Goal: Communication & Community: Answer question/provide support

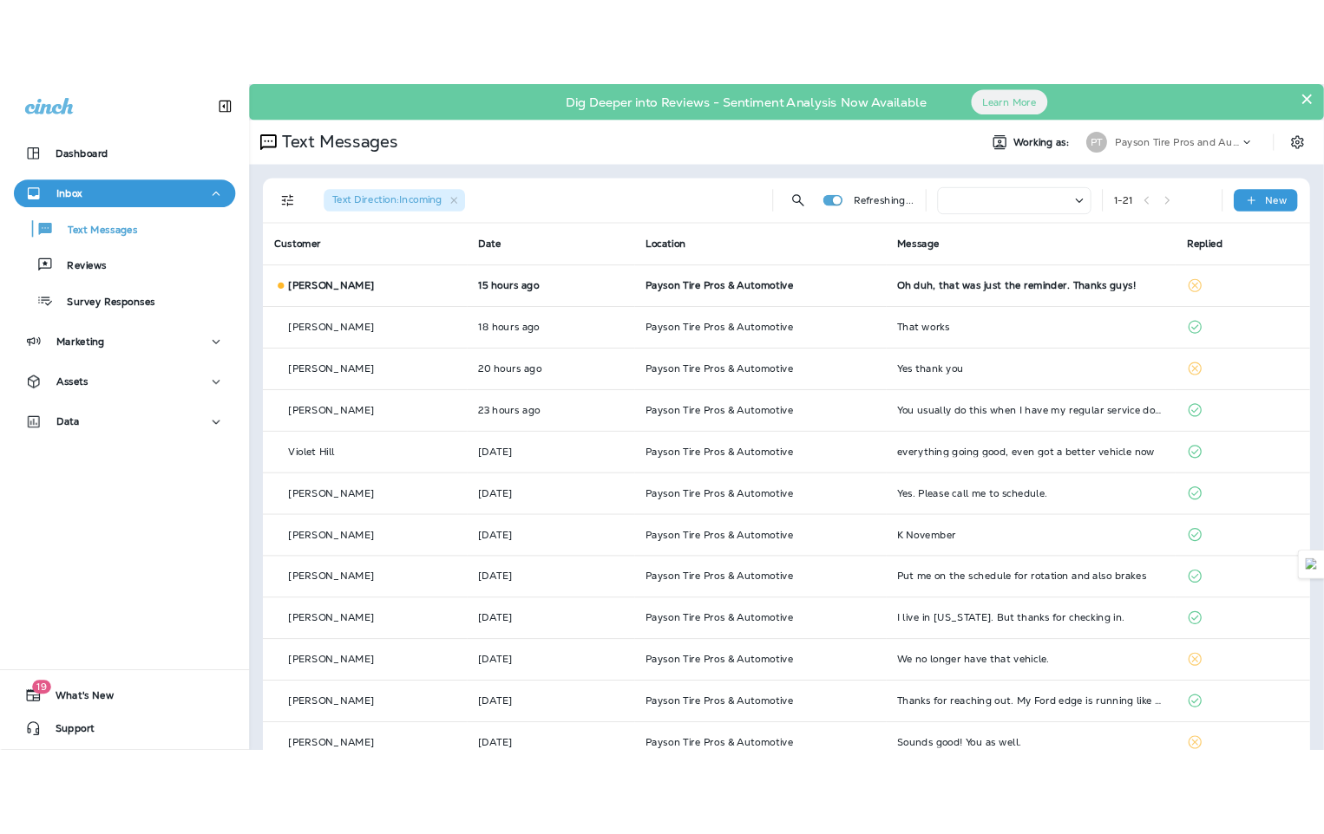
scroll to position [87, 0]
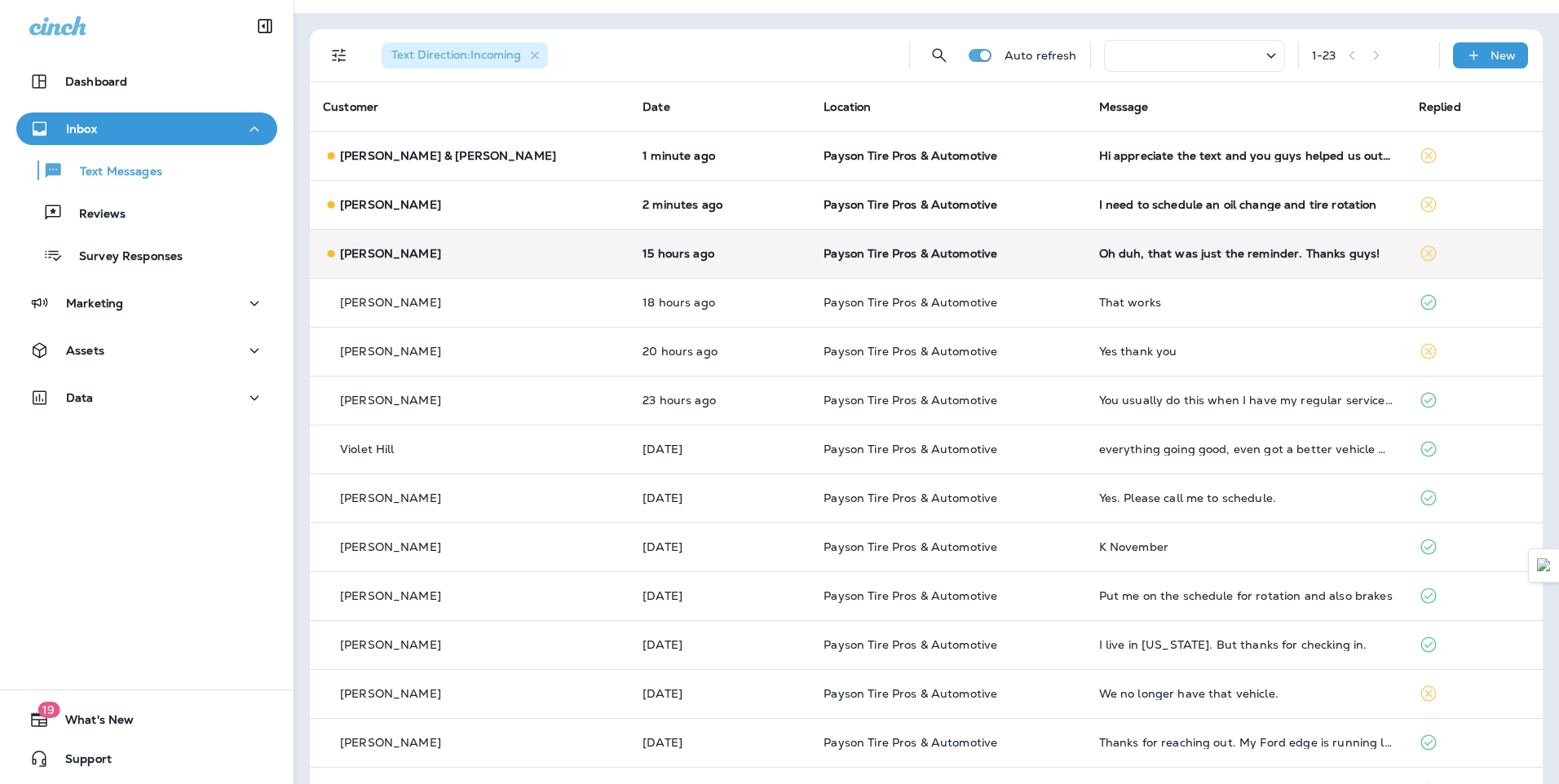
click at [500, 261] on div "[PERSON_NAME]" at bounding box center [469, 254] width 293 height 17
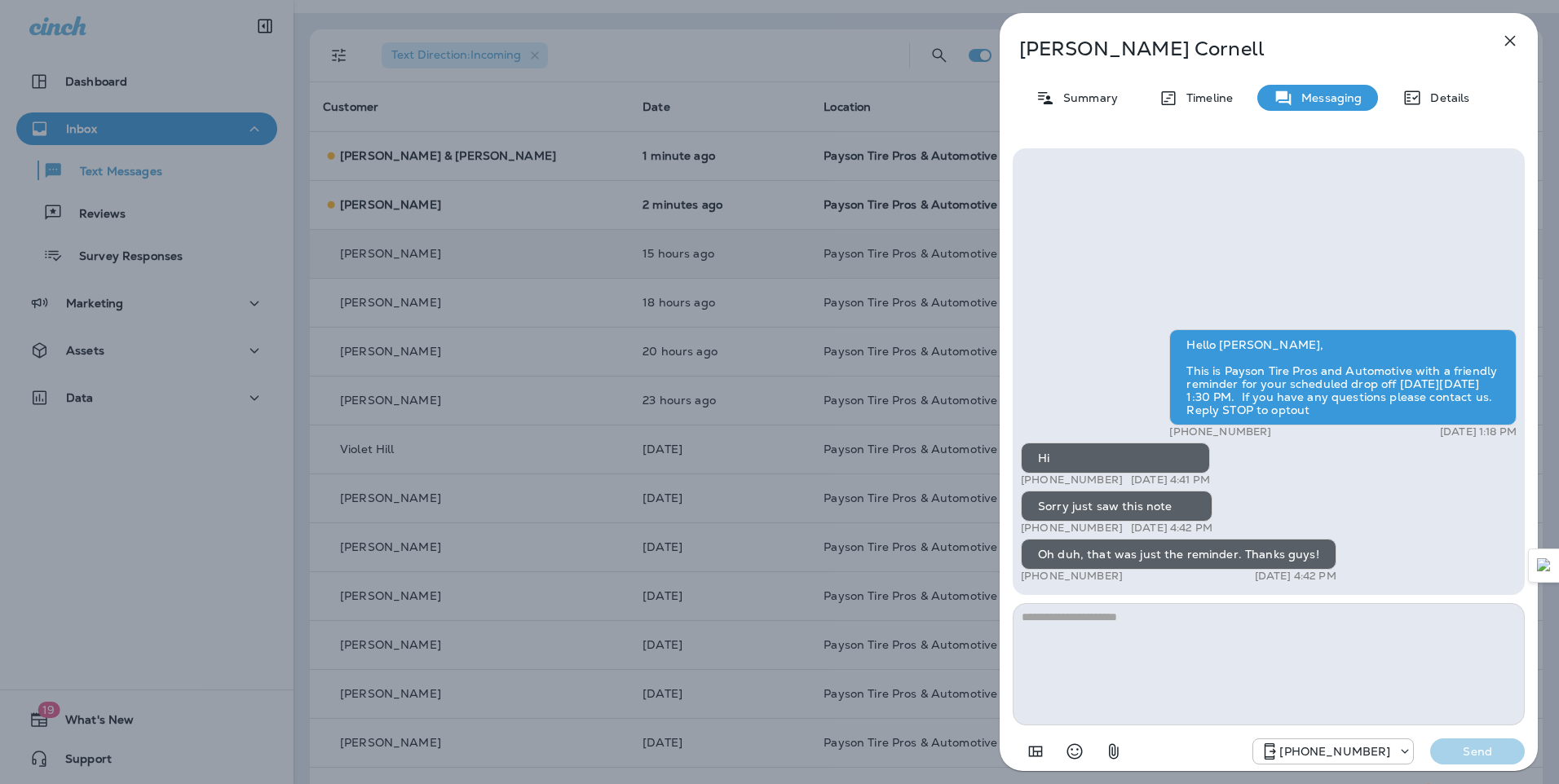
click at [465, 202] on div "[PERSON_NAME] Summary Timeline Messaging Details Hello [PERSON_NAME], This is P…" at bounding box center [780, 392] width 1559 height 784
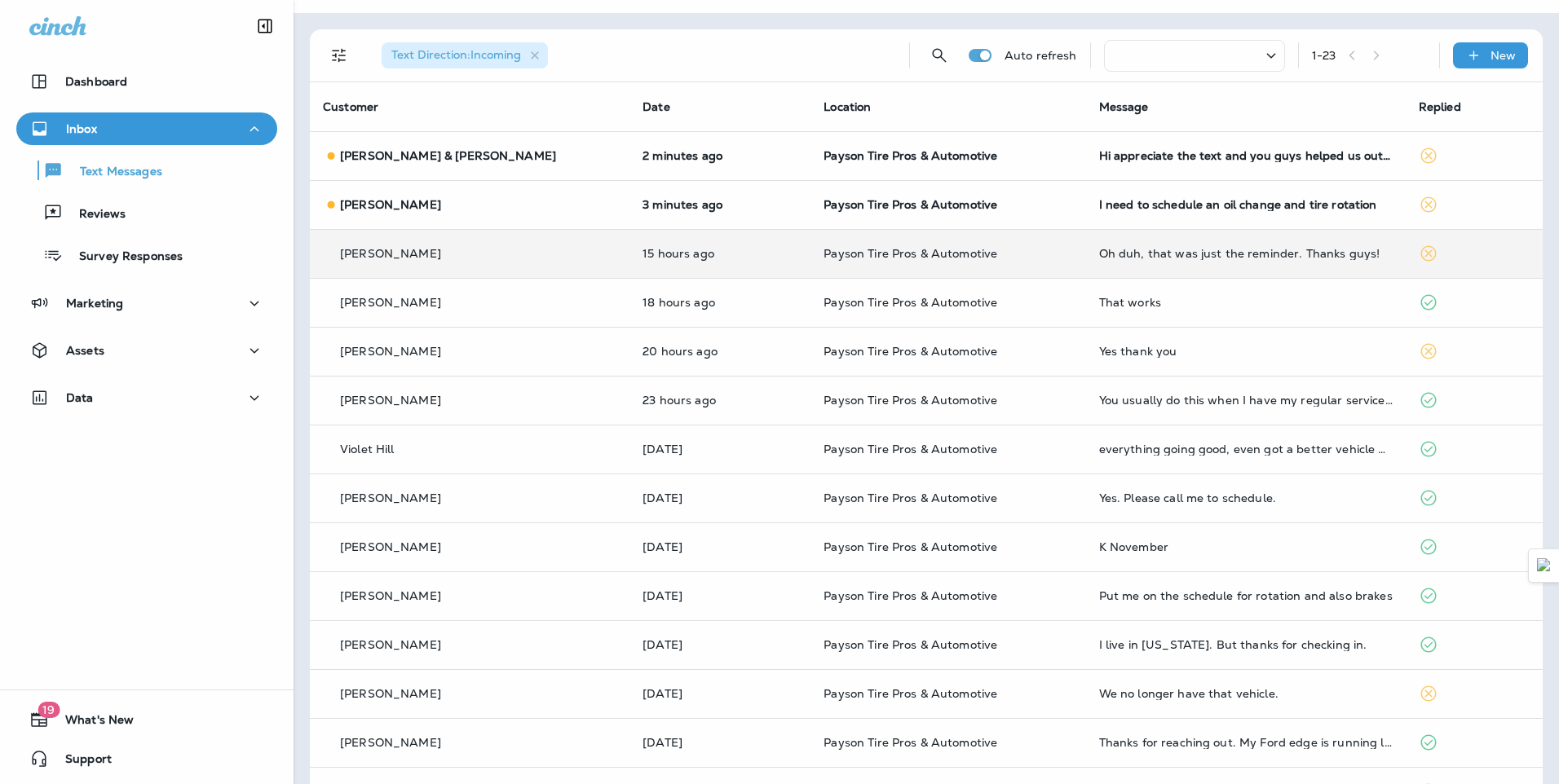
click at [479, 209] on div "[PERSON_NAME]" at bounding box center [469, 205] width 293 height 17
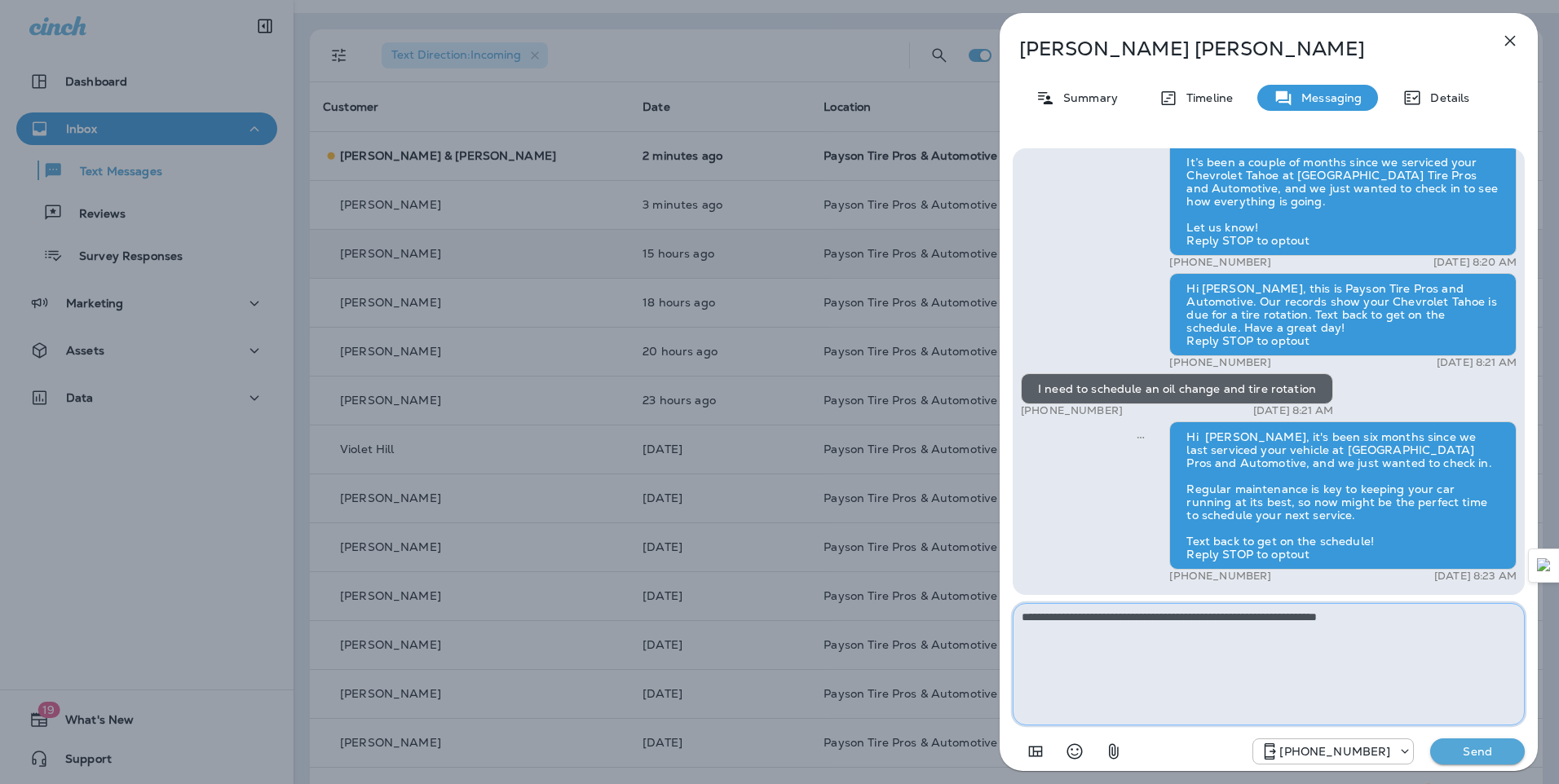
type textarea "**********"
click at [1478, 753] on p "Send" at bounding box center [1477, 752] width 69 height 15
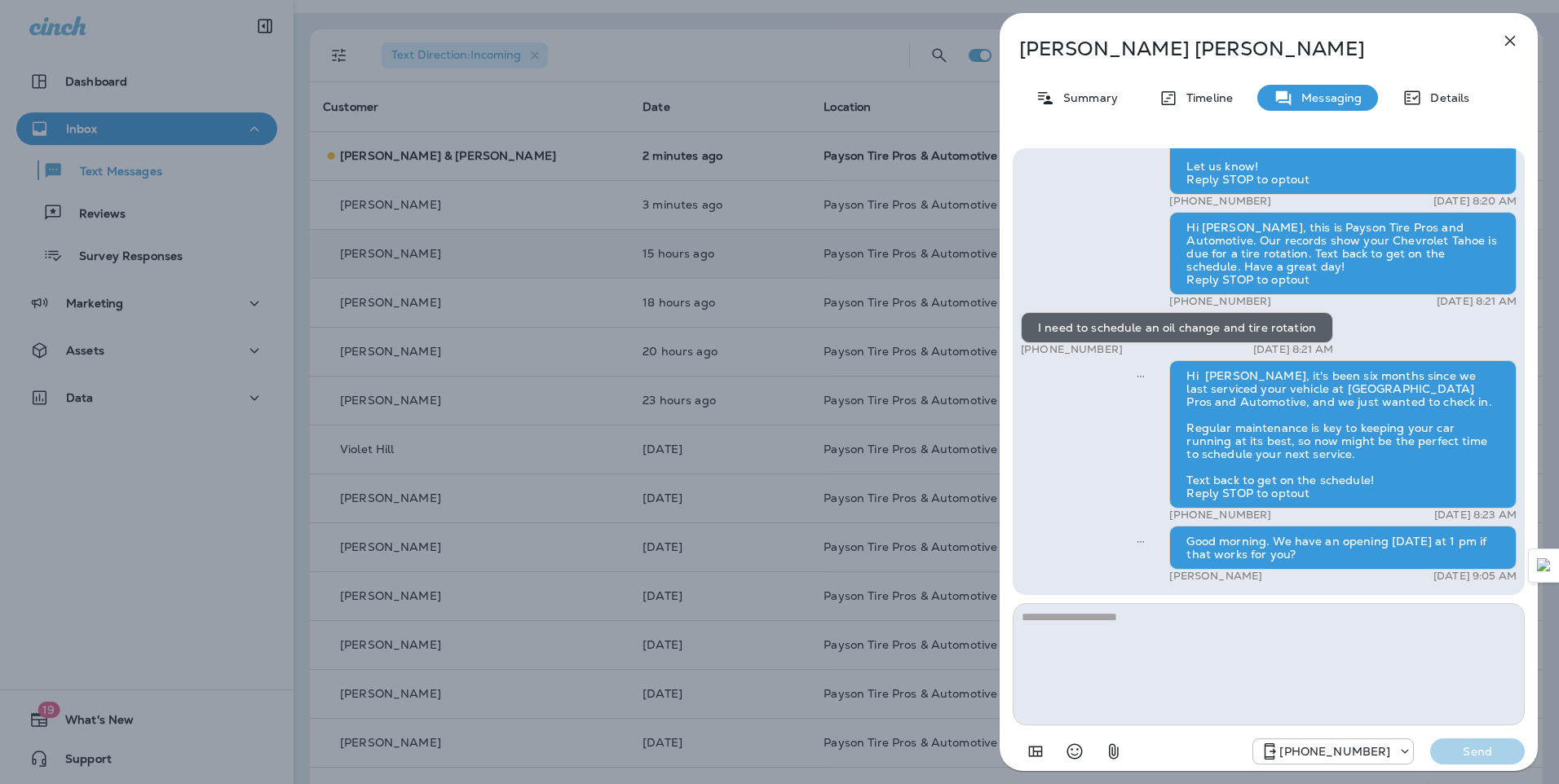
click at [504, 419] on div "[PERSON_NAME] Summary Timeline Messaging Details Hello [PERSON_NAME], This is P…" at bounding box center [780, 392] width 1559 height 784
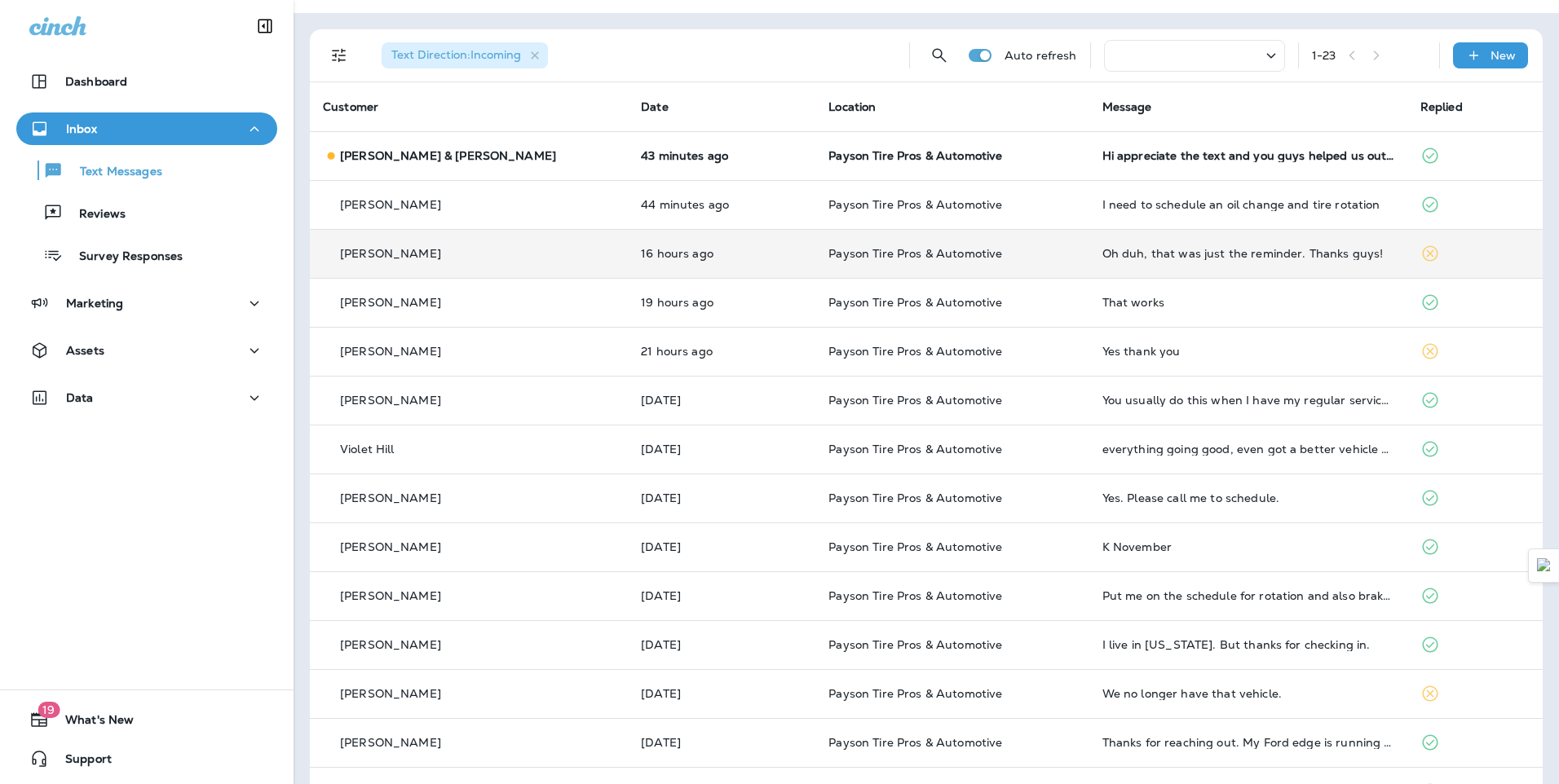
click at [554, 156] on td "[PERSON_NAME] & [PERSON_NAME]" at bounding box center [469, 156] width 318 height 49
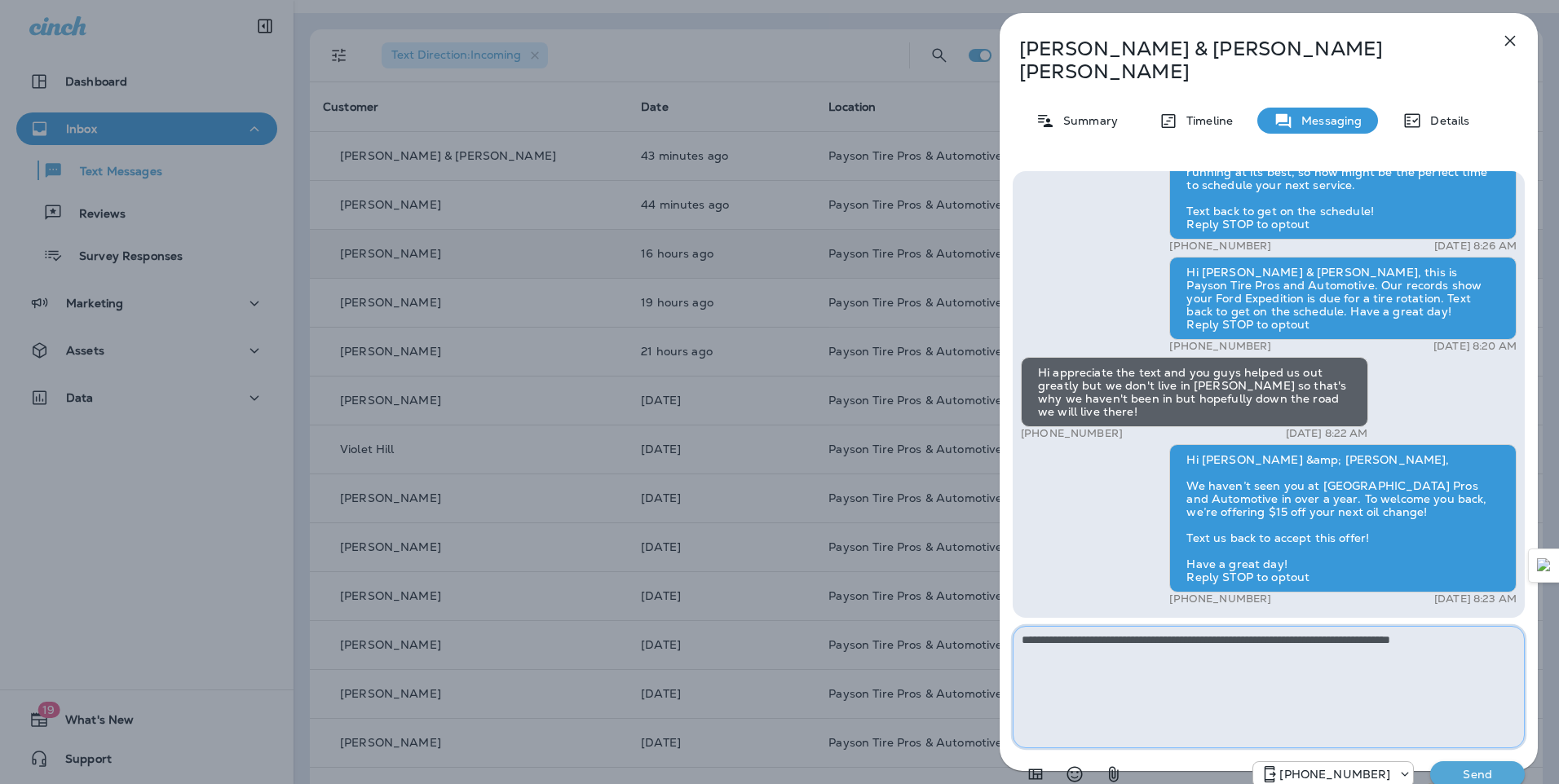
type textarea "**********"
click at [1486, 767] on p "Send" at bounding box center [1477, 775] width 69 height 15
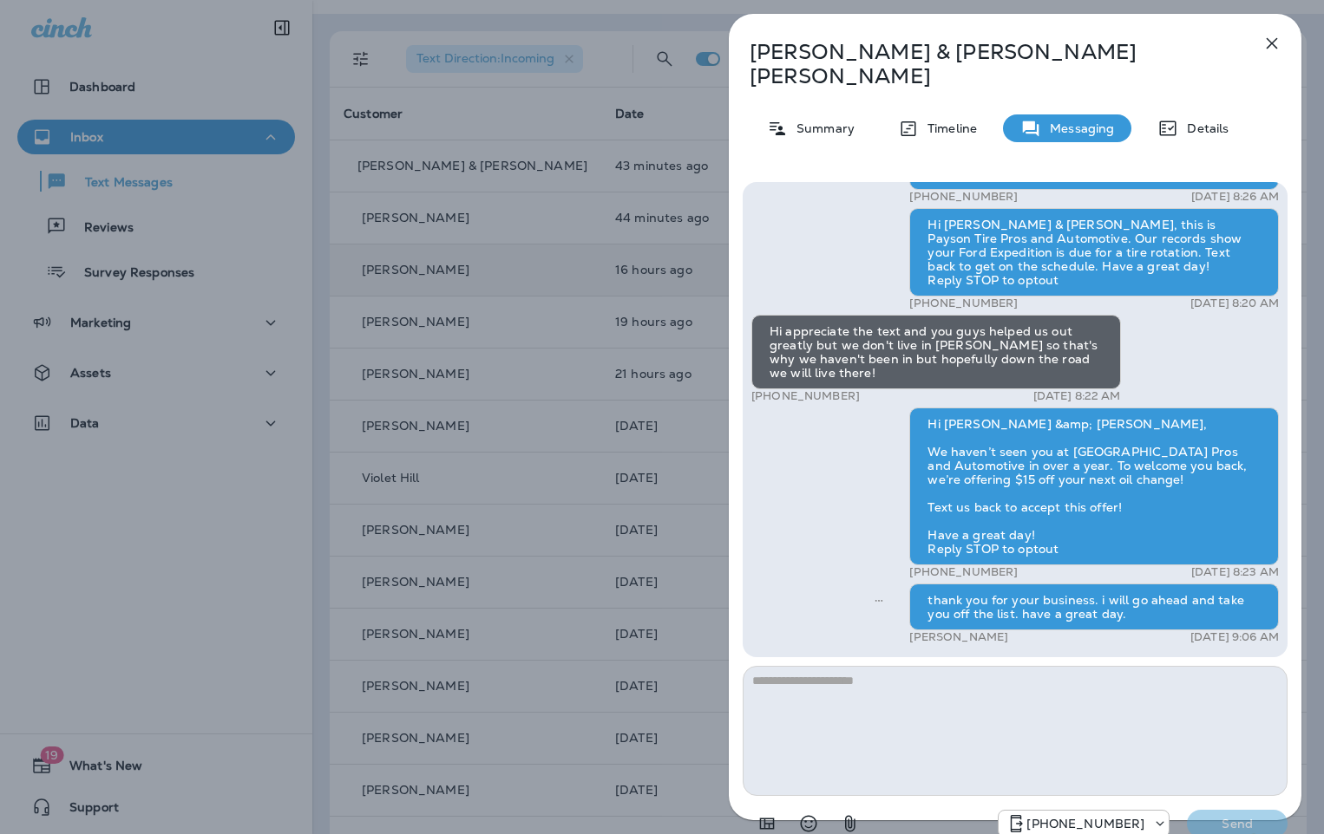
click at [456, 226] on div "[PERSON_NAME] & [PERSON_NAME] Summary Timeline Messaging Details Hi [PERSON_NAM…" at bounding box center [662, 417] width 1324 height 834
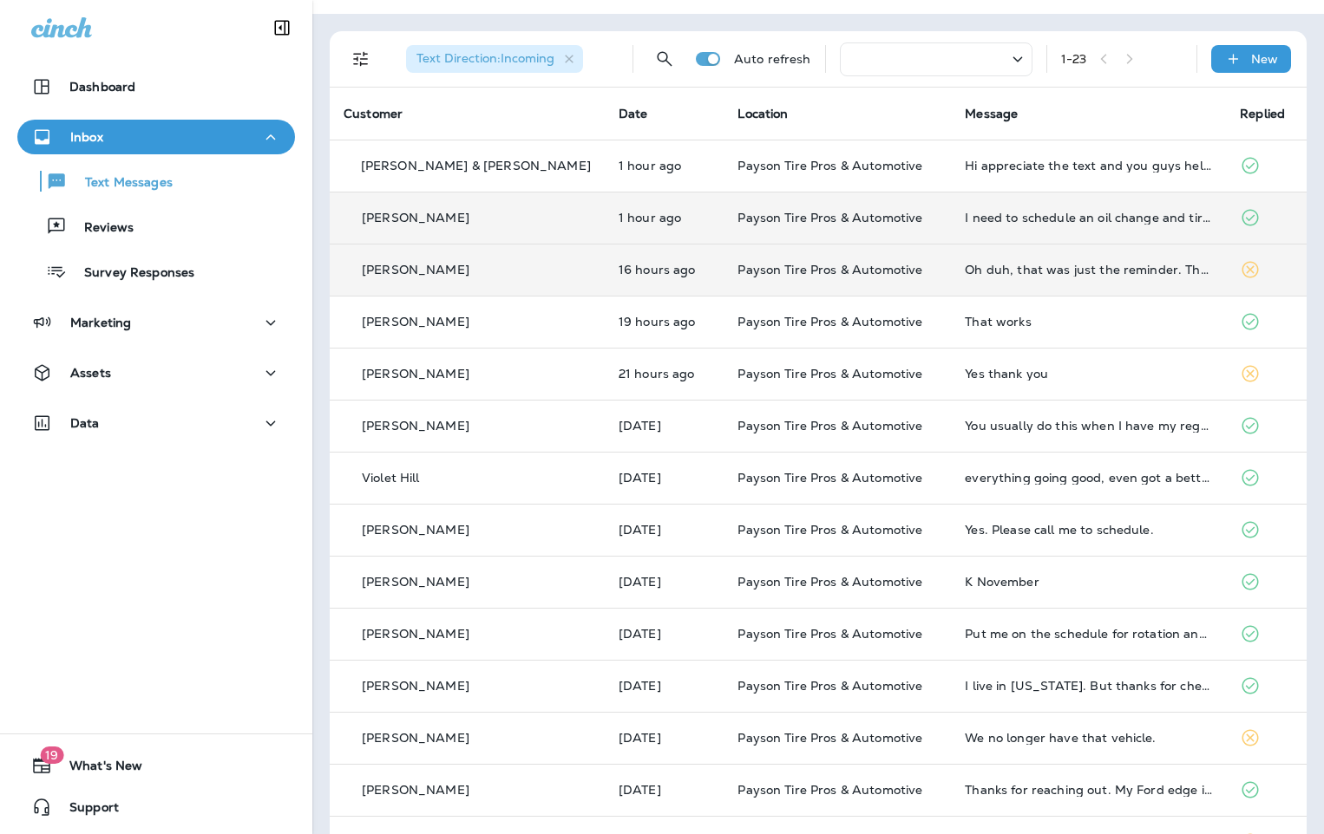
click at [517, 225] on div "[PERSON_NAME]" at bounding box center [466, 218] width 247 height 18
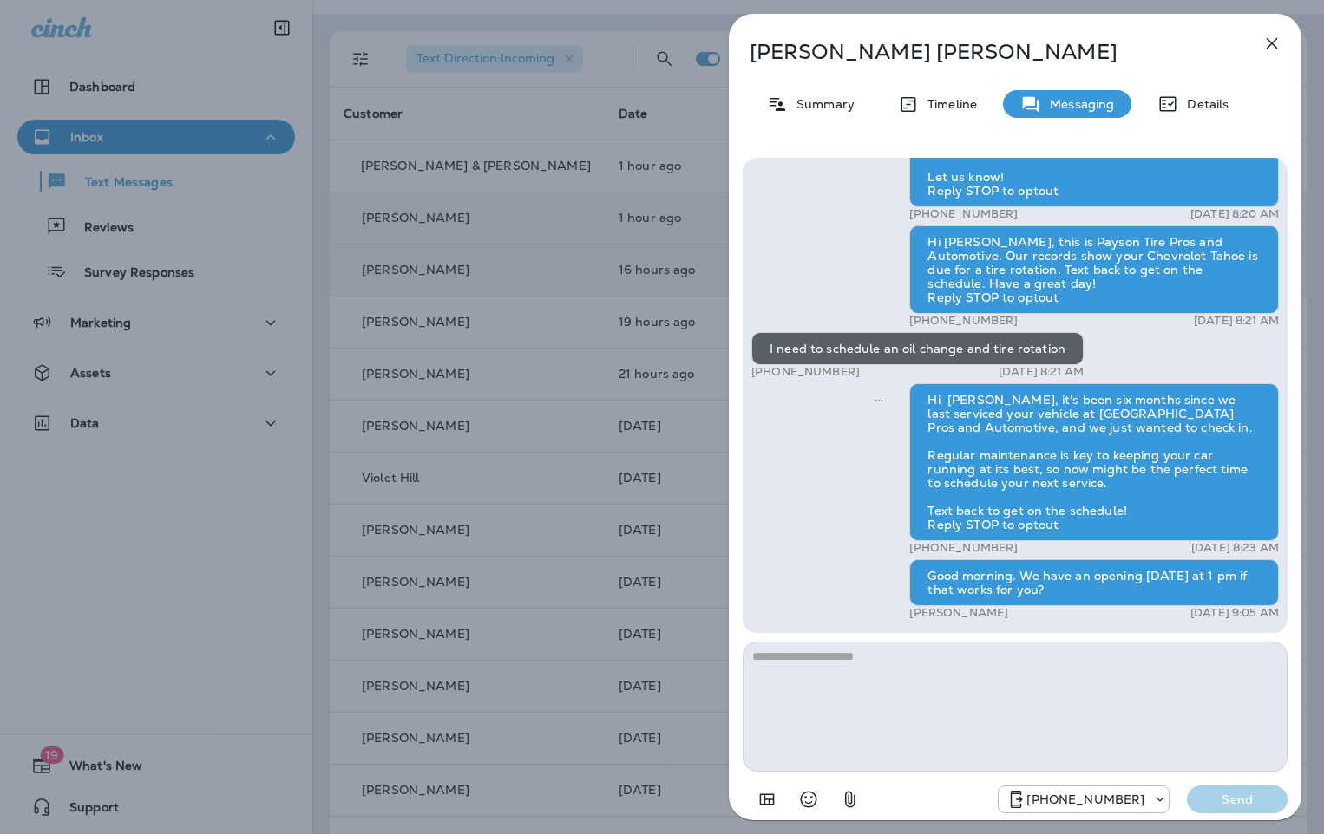
click at [475, 312] on div "[PERSON_NAME] Summary Timeline Messaging Details Hello [PERSON_NAME], This is P…" at bounding box center [662, 417] width 1324 height 834
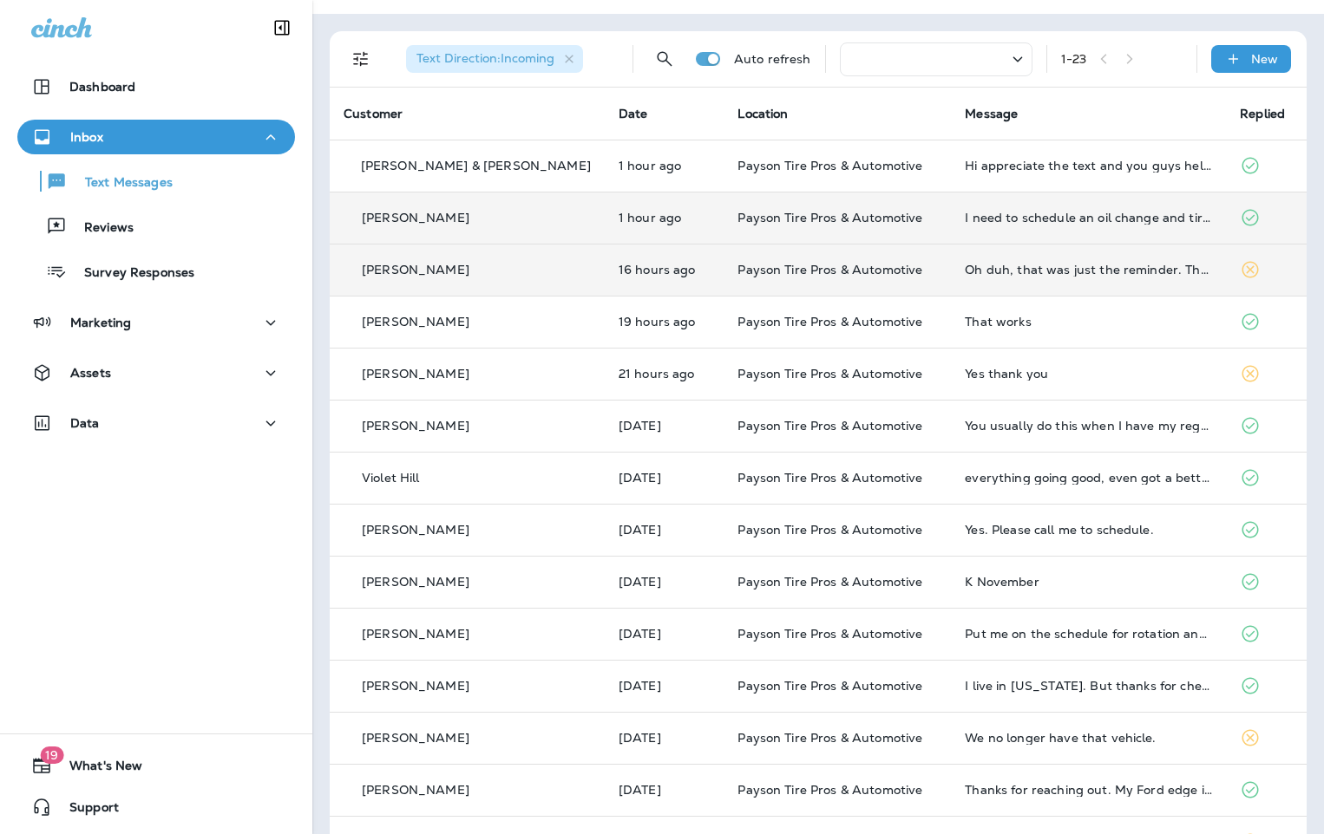
click at [503, 272] on div "[PERSON_NAME]" at bounding box center [466, 270] width 247 height 18
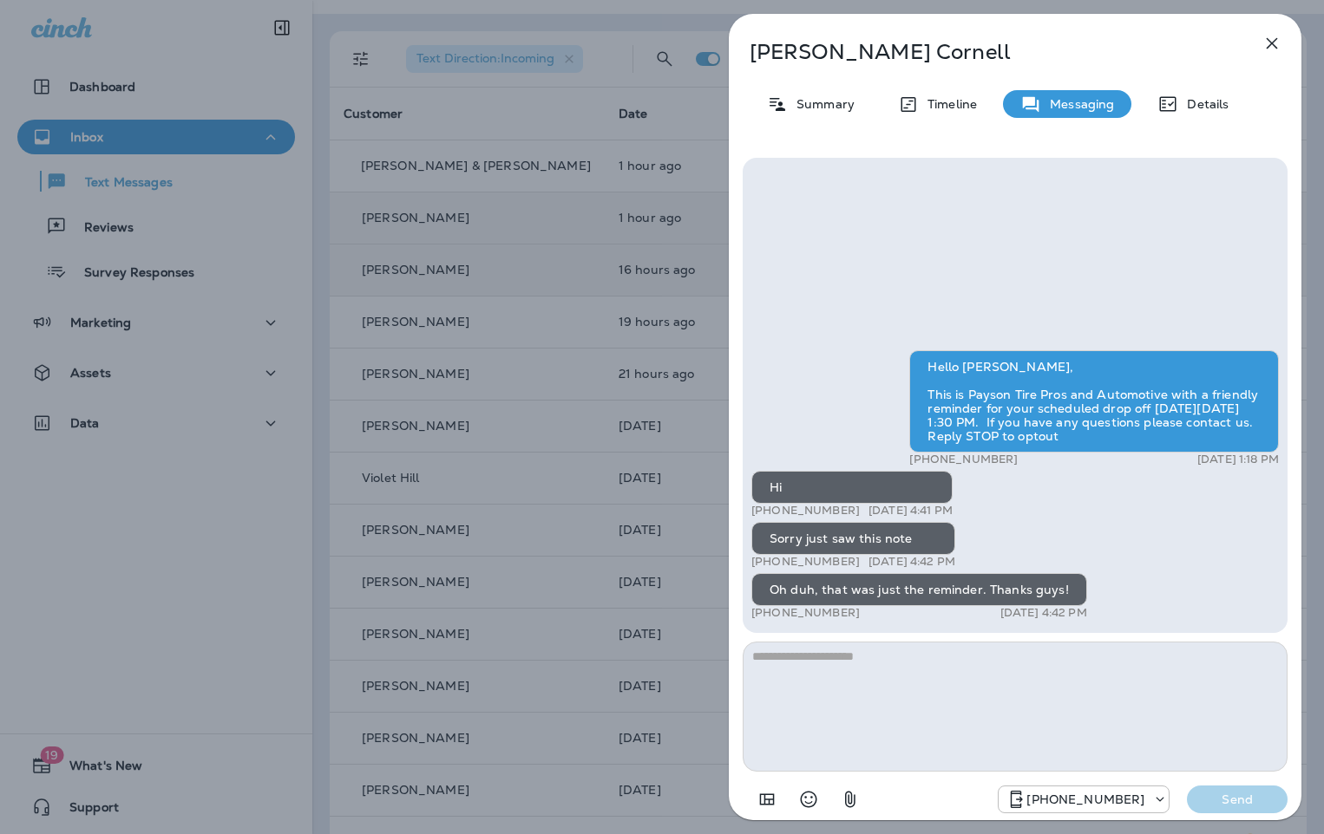
click at [430, 254] on div "[PERSON_NAME] Summary Timeline Messaging Details Hello [PERSON_NAME], This is P…" at bounding box center [662, 417] width 1324 height 834
